Goal: Transaction & Acquisition: Purchase product/service

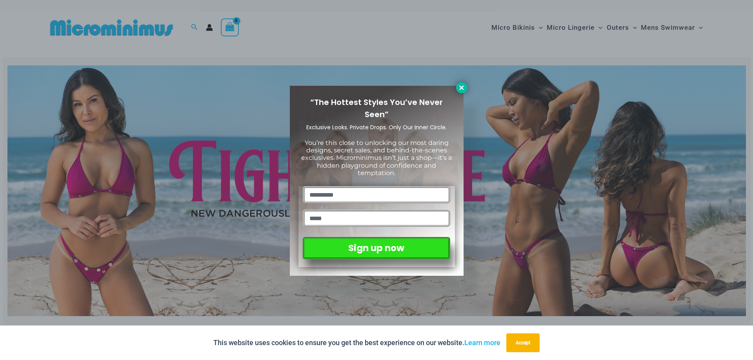
click at [462, 87] on icon at bounding box center [461, 87] width 4 height 4
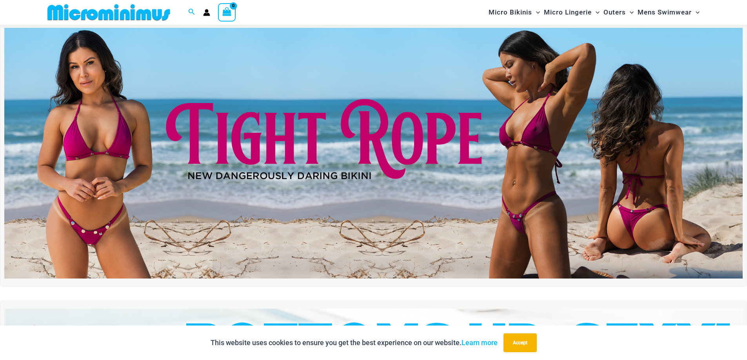
scroll to position [33, 0]
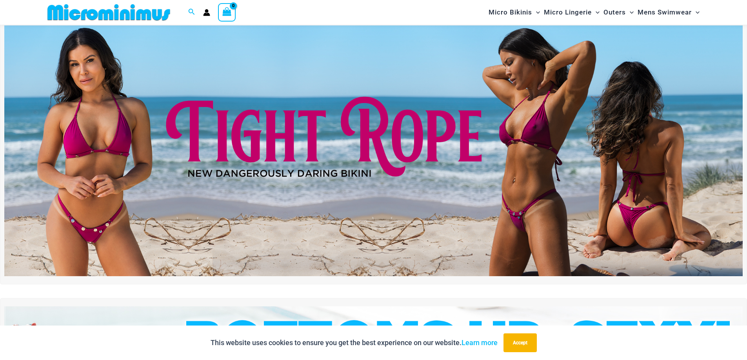
click at [445, 234] on img at bounding box center [373, 150] width 738 height 251
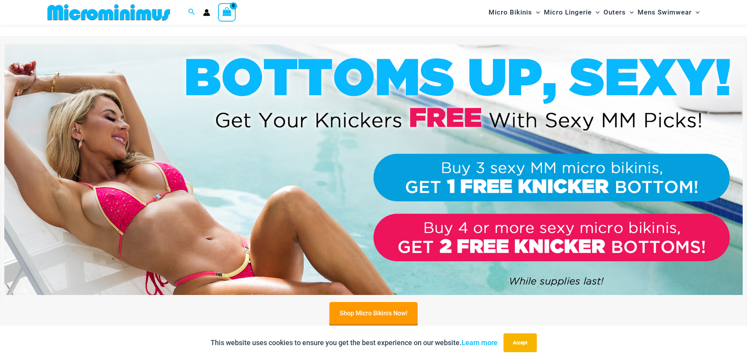
scroll to position [307, 0]
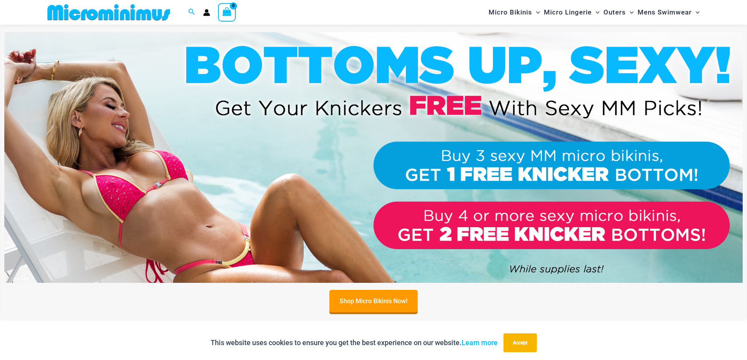
click at [185, 208] on img at bounding box center [373, 157] width 738 height 251
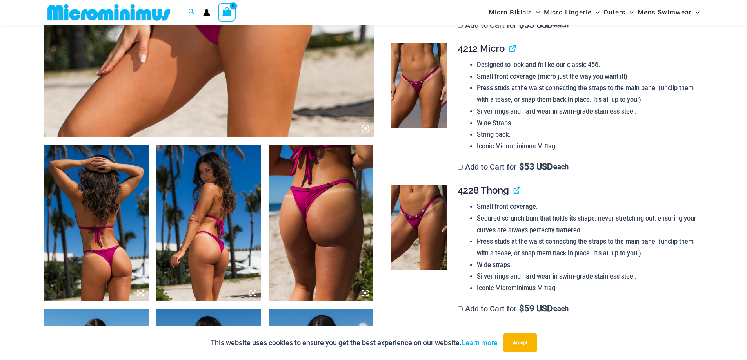
scroll to position [425, 0]
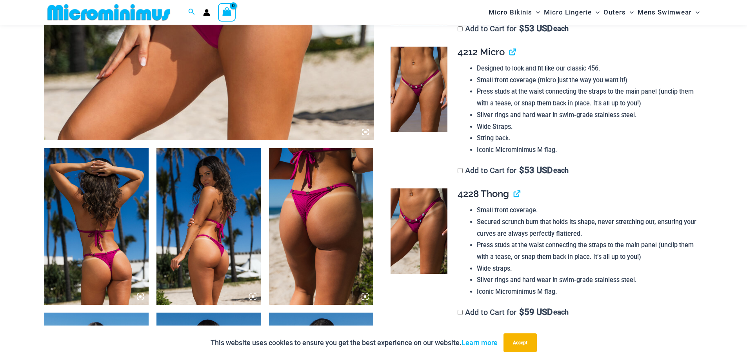
click at [314, 226] on img at bounding box center [321, 226] width 105 height 157
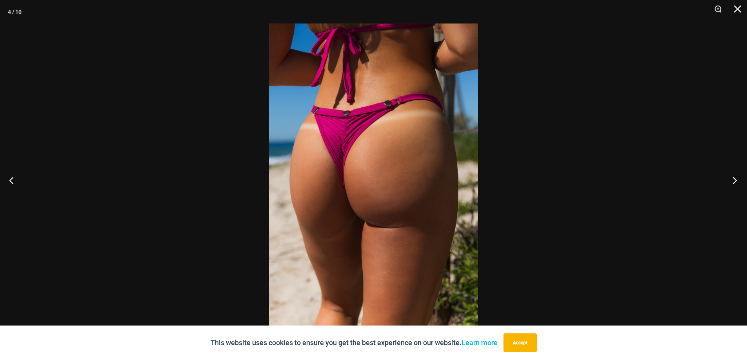
click at [734, 179] on button "Next" at bounding box center [732, 180] width 29 height 39
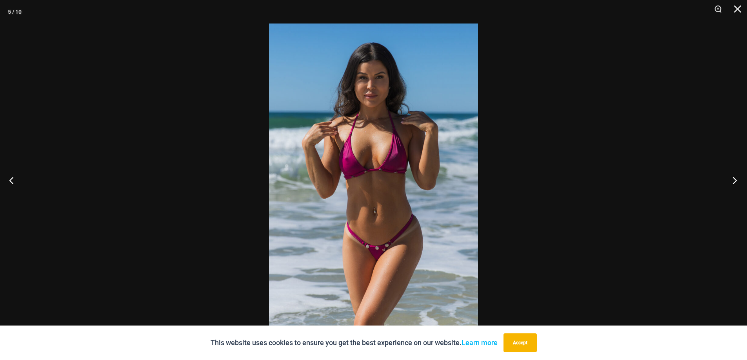
click at [734, 179] on button "Next" at bounding box center [732, 180] width 29 height 39
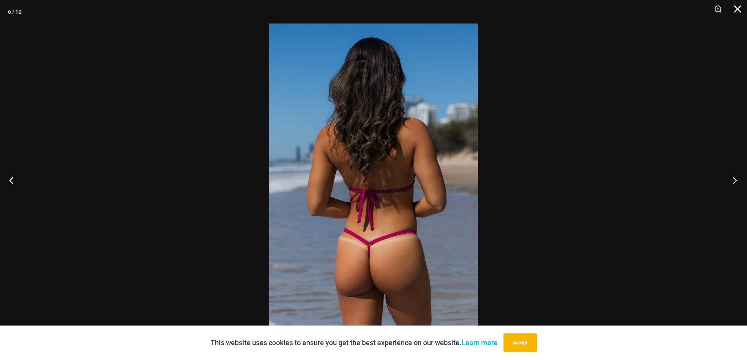
click at [734, 179] on button "Next" at bounding box center [732, 180] width 29 height 39
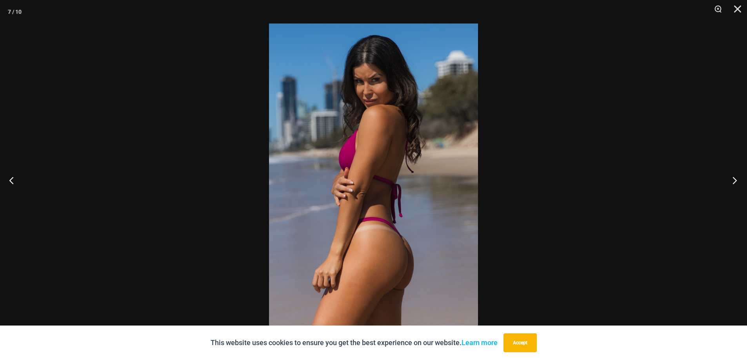
click at [734, 179] on button "Next" at bounding box center [732, 180] width 29 height 39
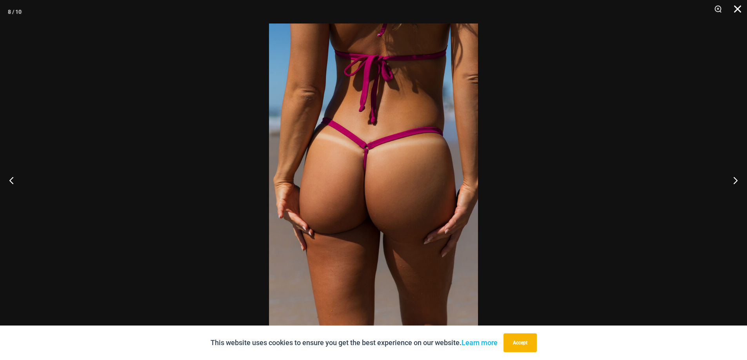
click at [736, 10] on button "Close" at bounding box center [735, 12] width 20 height 24
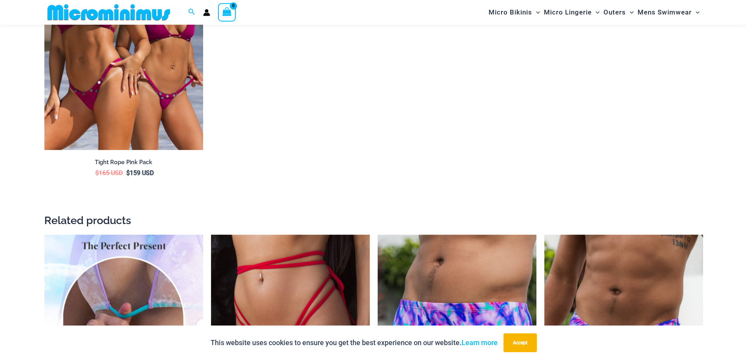
scroll to position [1288, 0]
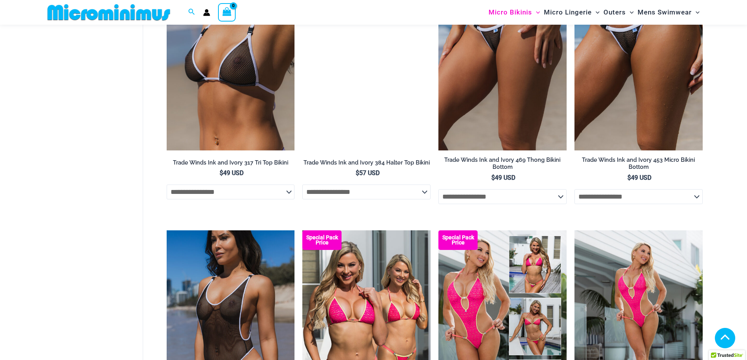
scroll to position [980, 0]
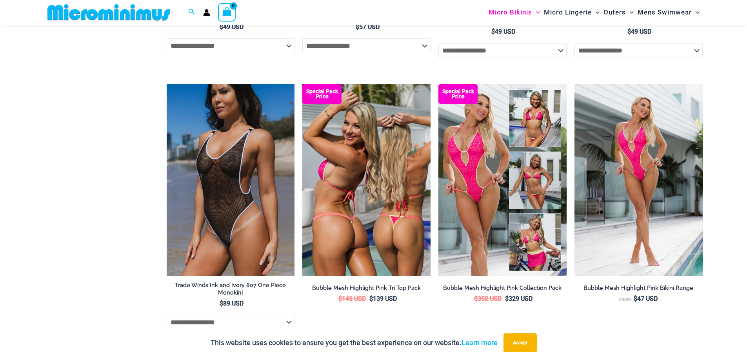
click at [336, 198] on img at bounding box center [366, 180] width 128 height 192
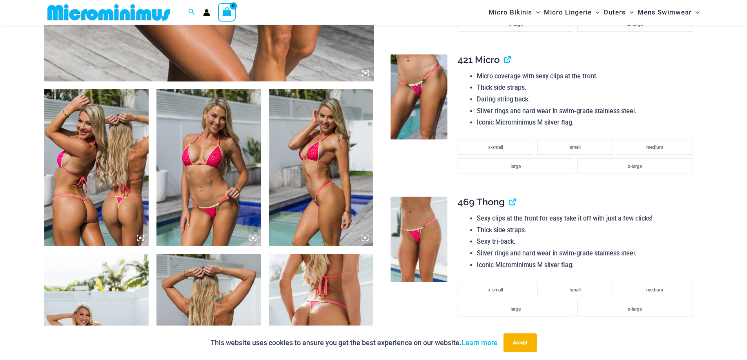
scroll to position [503, 0]
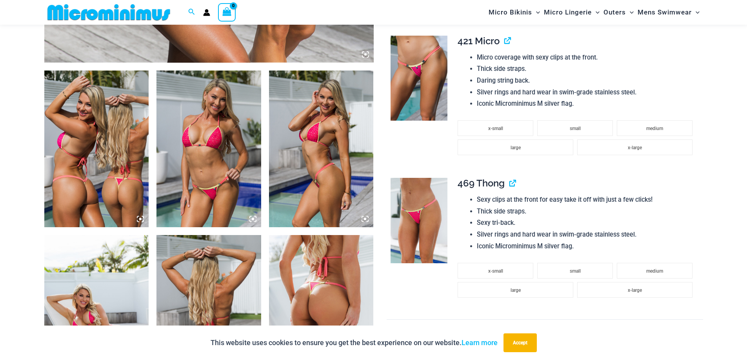
click at [93, 204] on img at bounding box center [96, 149] width 105 height 157
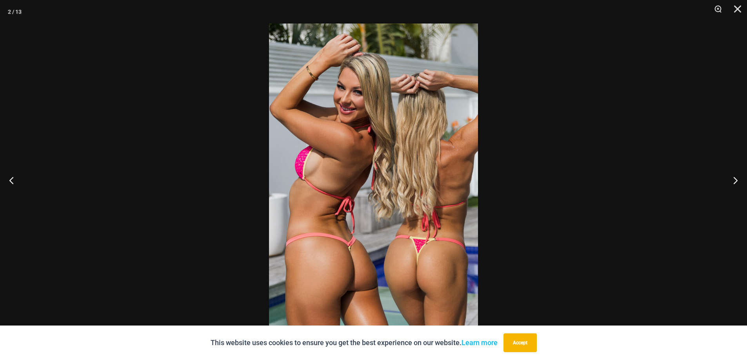
click at [340, 253] on img at bounding box center [373, 180] width 209 height 313
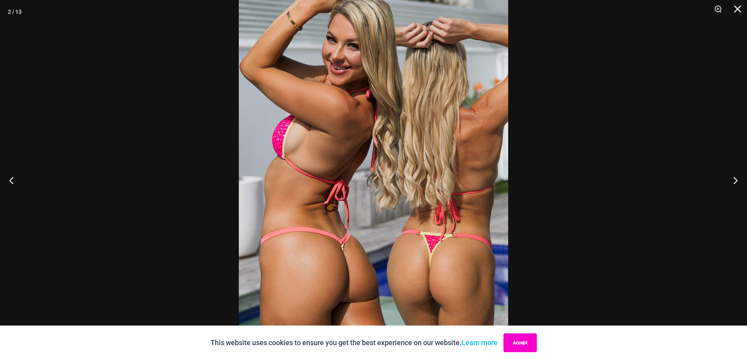
click at [533, 345] on button "Accept" at bounding box center [519, 343] width 33 height 19
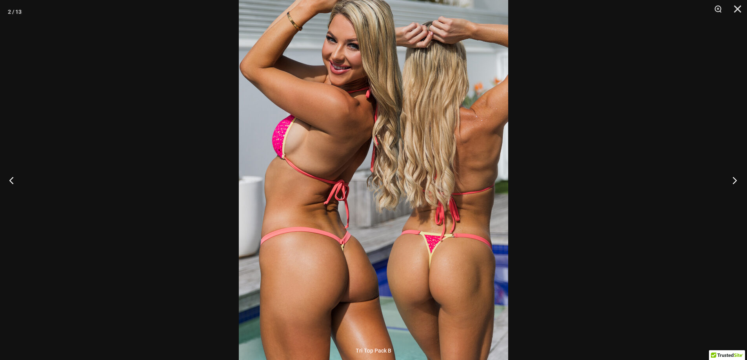
click at [733, 180] on button "Next" at bounding box center [732, 180] width 29 height 39
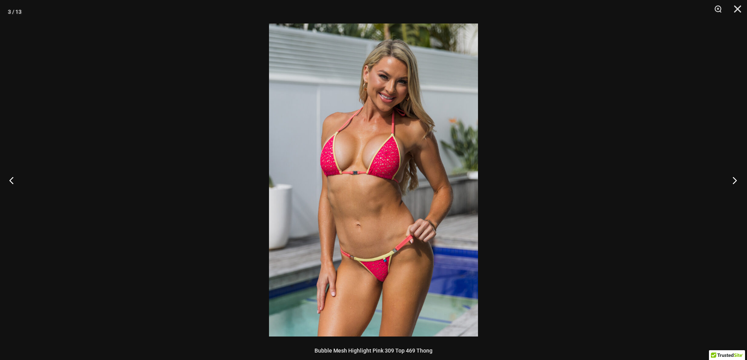
click at [733, 180] on button "Next" at bounding box center [732, 180] width 29 height 39
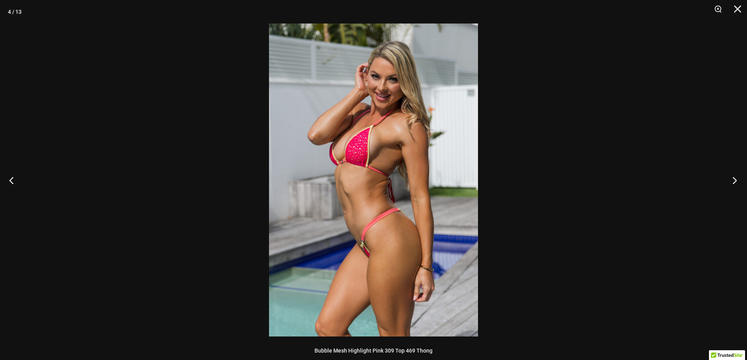
click at [733, 180] on button "Next" at bounding box center [732, 180] width 29 height 39
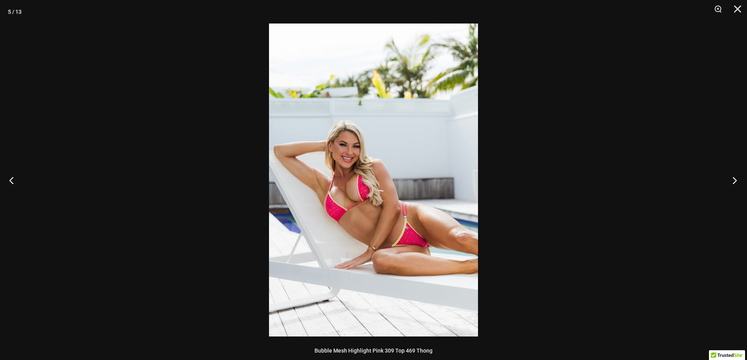
click at [733, 180] on button "Next" at bounding box center [732, 180] width 29 height 39
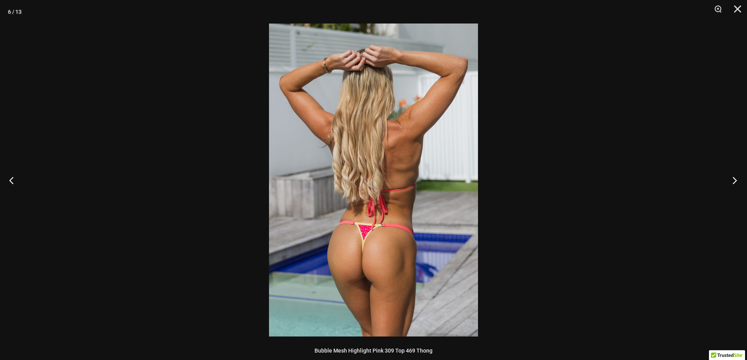
click at [733, 180] on button "Next" at bounding box center [732, 180] width 29 height 39
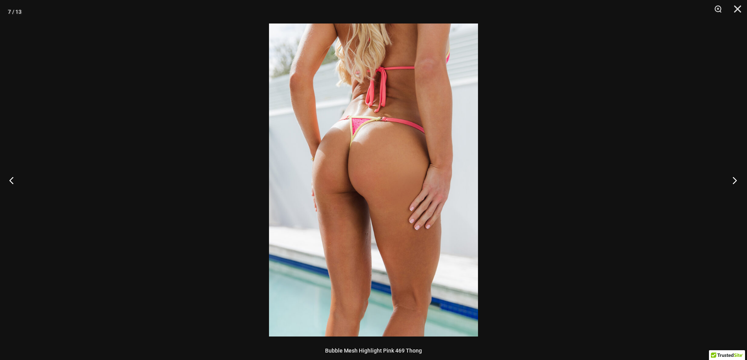
click at [733, 180] on button "Next" at bounding box center [732, 180] width 29 height 39
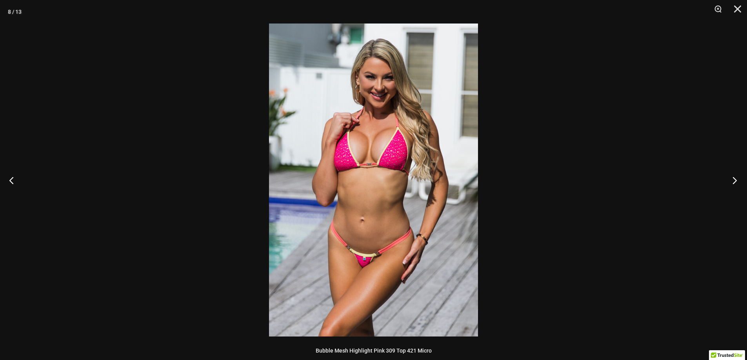
click at [733, 180] on button "Next" at bounding box center [732, 180] width 29 height 39
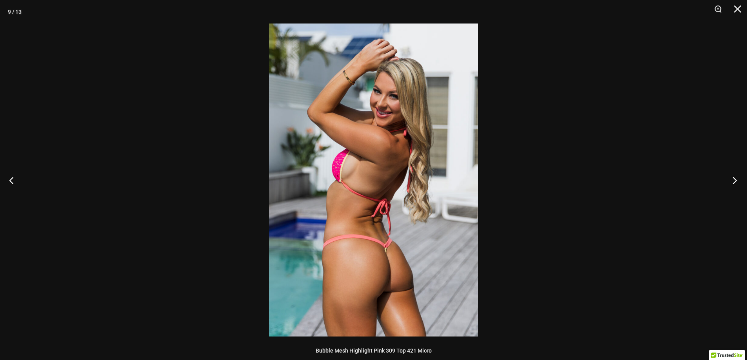
click at [733, 180] on button "Next" at bounding box center [732, 180] width 29 height 39
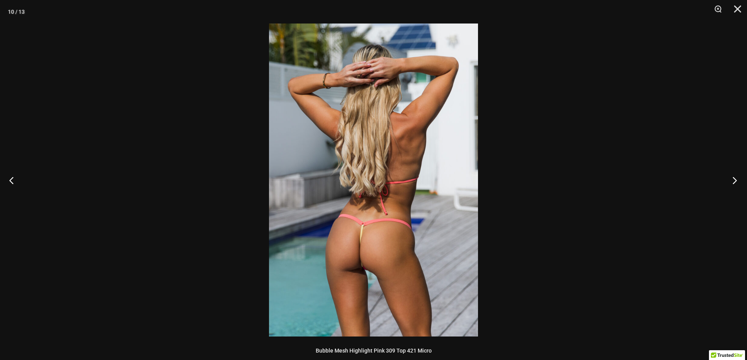
click at [733, 180] on button "Next" at bounding box center [732, 180] width 29 height 39
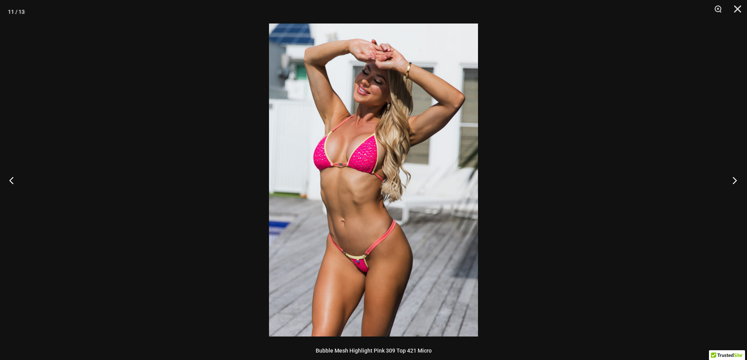
click at [733, 180] on button "Next" at bounding box center [732, 180] width 29 height 39
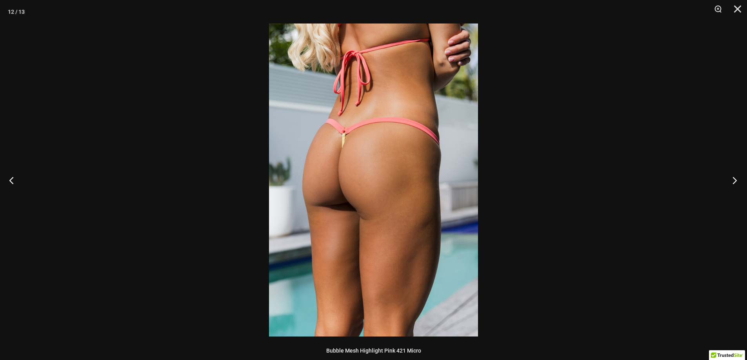
click at [734, 177] on button "Next" at bounding box center [732, 180] width 29 height 39
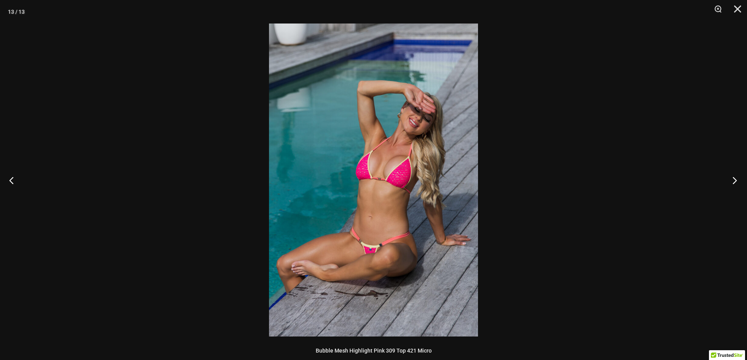
click at [734, 176] on button "Next" at bounding box center [732, 180] width 29 height 39
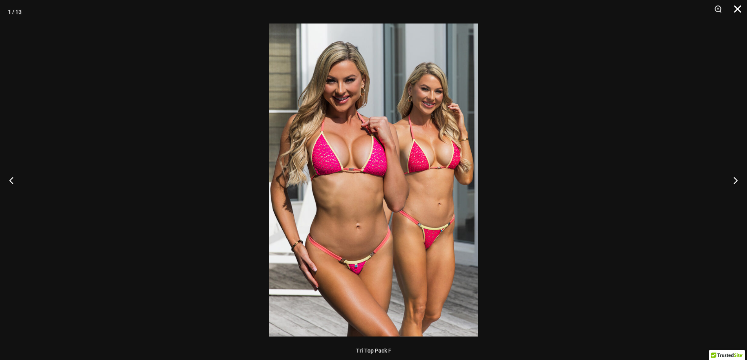
click at [740, 6] on button "Close" at bounding box center [735, 12] width 20 height 24
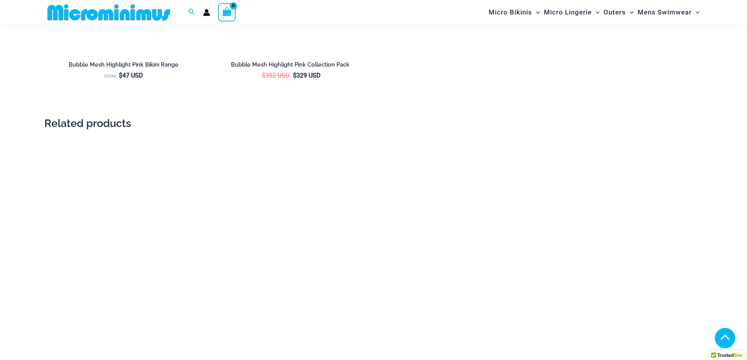
scroll to position [1444, 0]
